Goal: Task Accomplishment & Management: Use online tool/utility

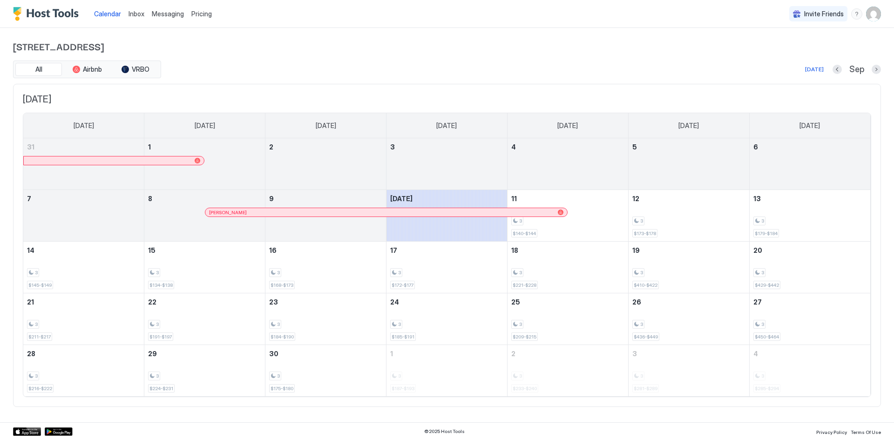
click at [173, 15] on span "Messaging" at bounding box center [168, 14] width 32 height 8
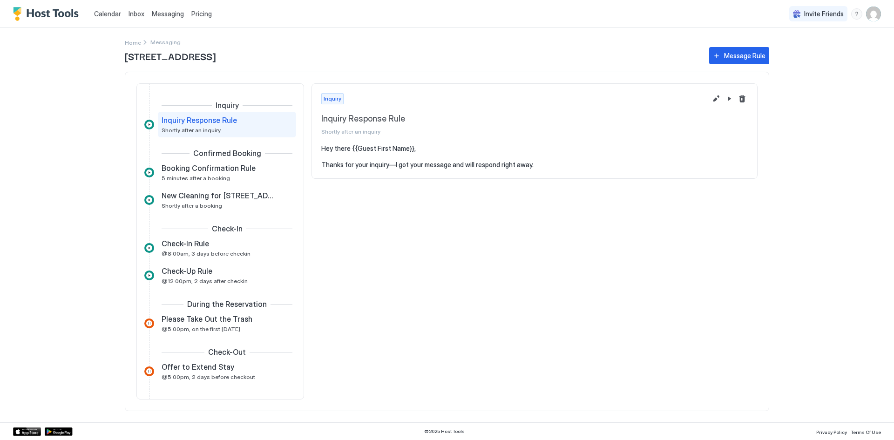
click at [136, 12] on span "Inbox" at bounding box center [136, 14] width 16 height 8
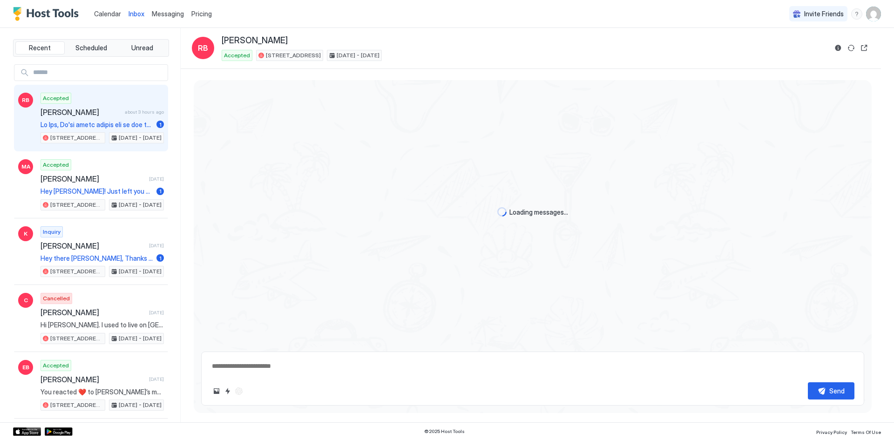
click at [105, 12] on span "Calendar" at bounding box center [107, 14] width 27 height 8
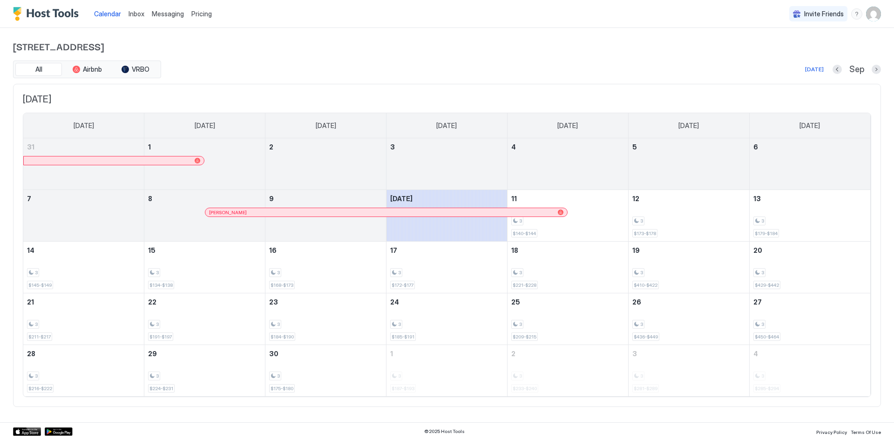
click at [167, 13] on span "Messaging" at bounding box center [168, 14] width 32 height 8
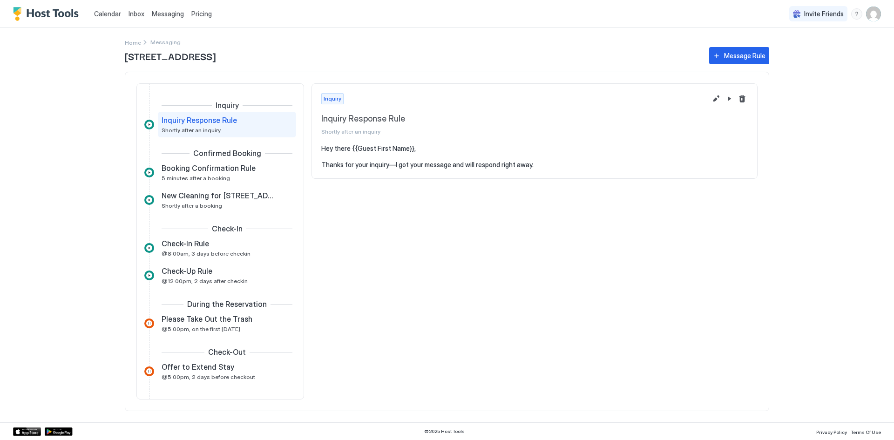
click at [136, 12] on span "Inbox" at bounding box center [136, 14] width 16 height 8
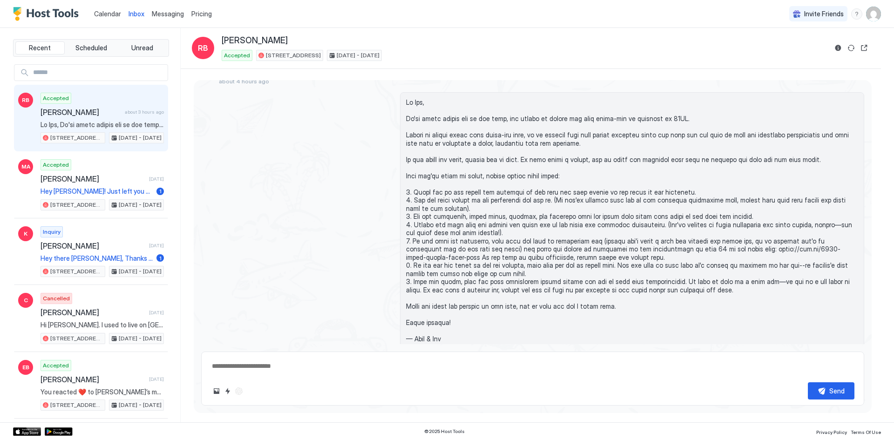
scroll to position [1802, 0]
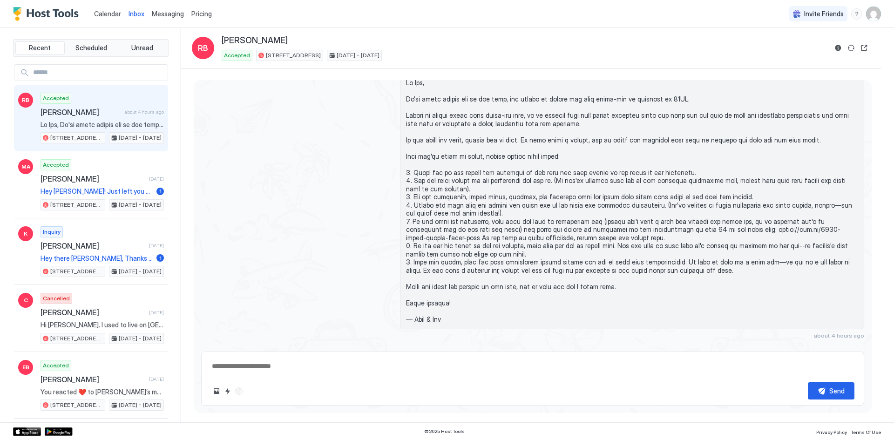
type textarea "*"
